Goal: Entertainment & Leisure: Consume media (video, audio)

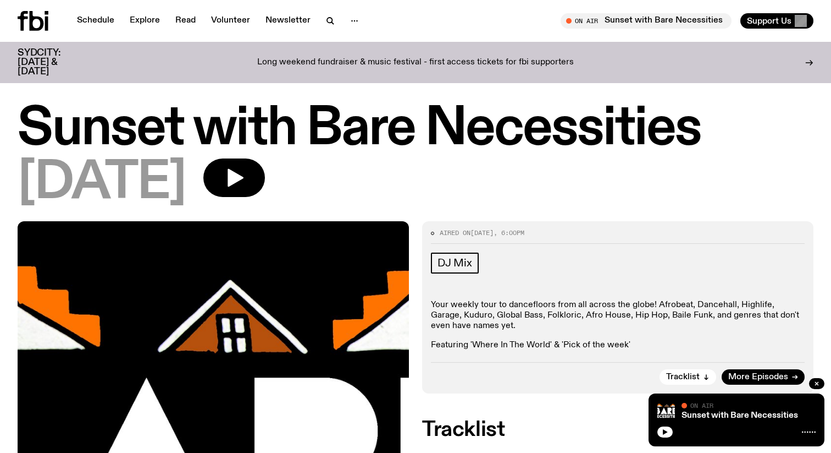
click at [24, 21] on icon at bounding box center [33, 21] width 31 height 20
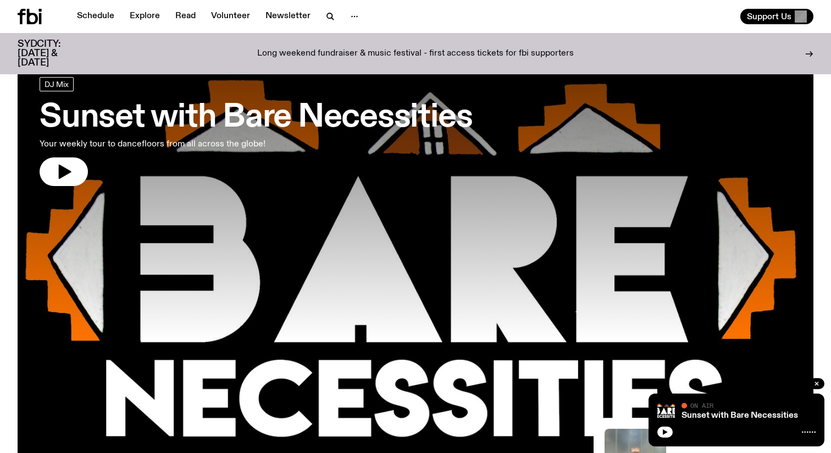
scroll to position [57, 0]
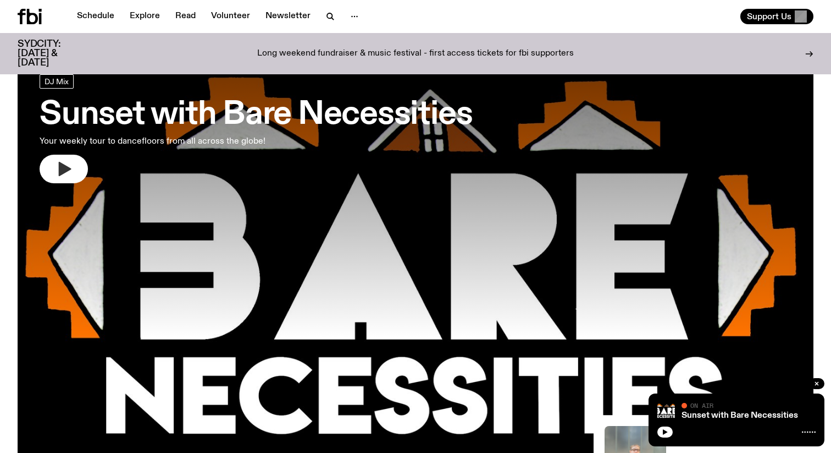
click at [60, 174] on icon "button" at bounding box center [65, 169] width 13 height 14
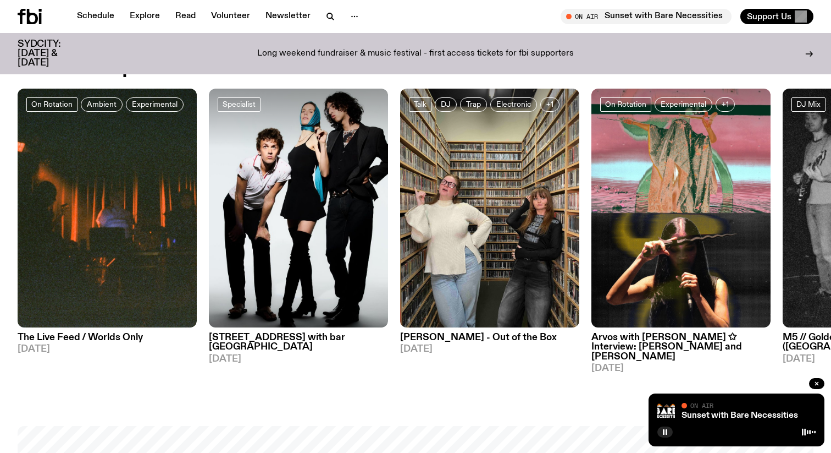
scroll to position [527, 0]
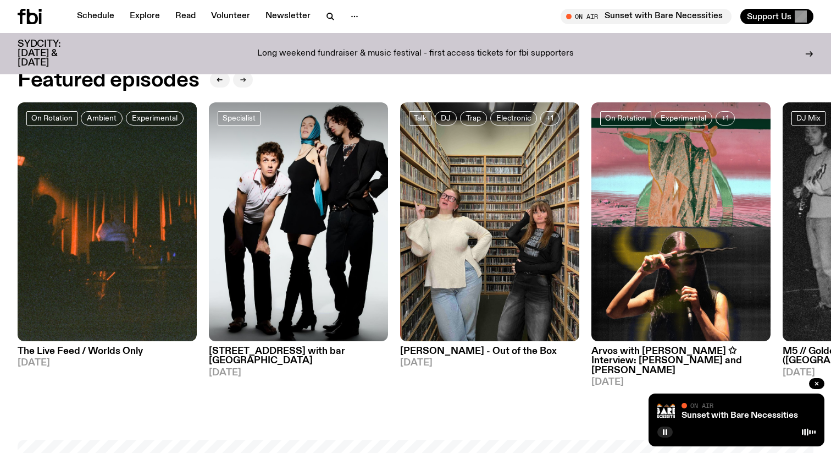
click at [242, 80] on icon "button" at bounding box center [243, 80] width 5 height 0
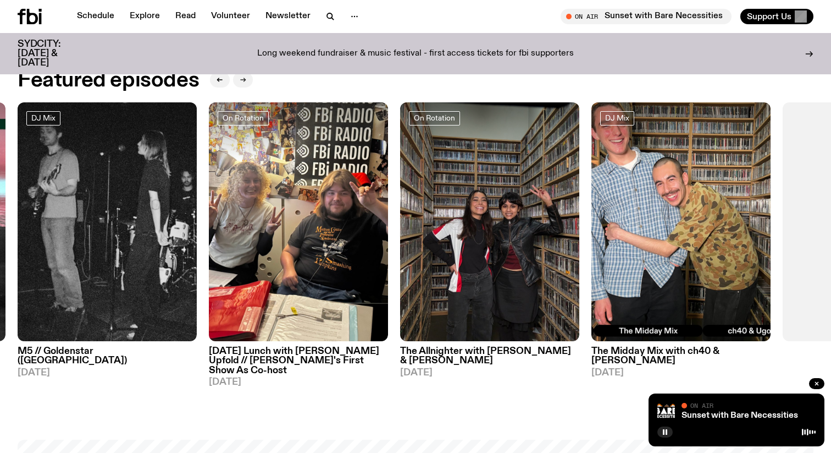
click at [243, 79] on icon "button" at bounding box center [243, 79] width 7 height 7
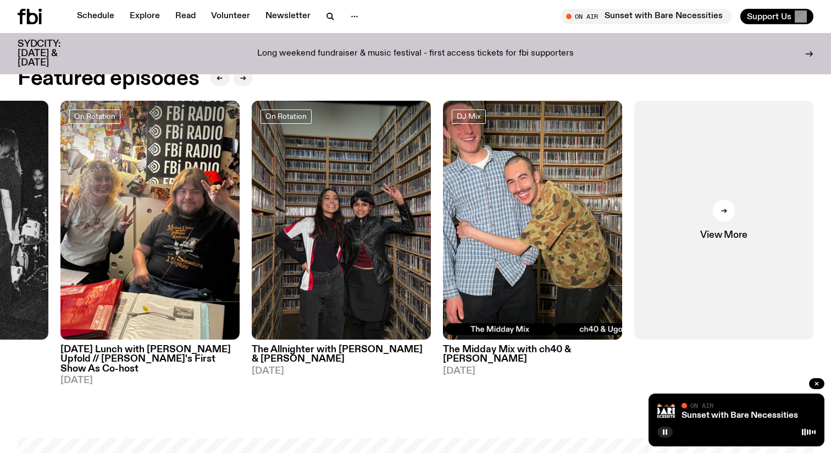
scroll to position [0, 0]
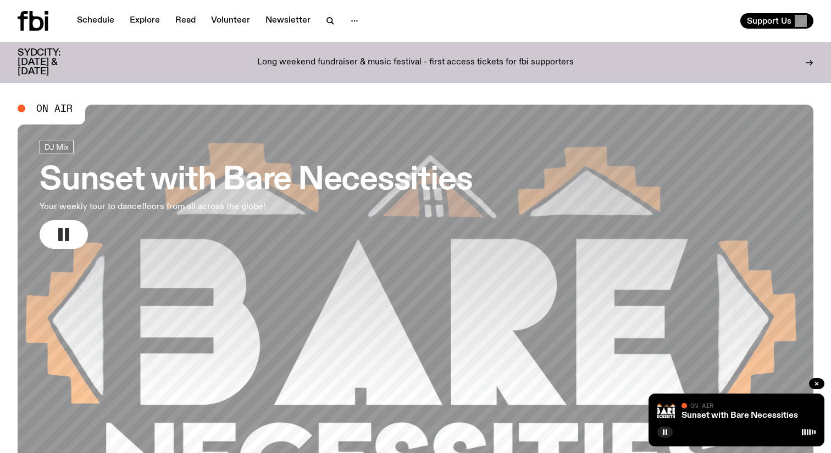
click at [64, 226] on icon "button" at bounding box center [64, 234] width 18 height 18
